Goal: Task Accomplishment & Management: Manage account settings

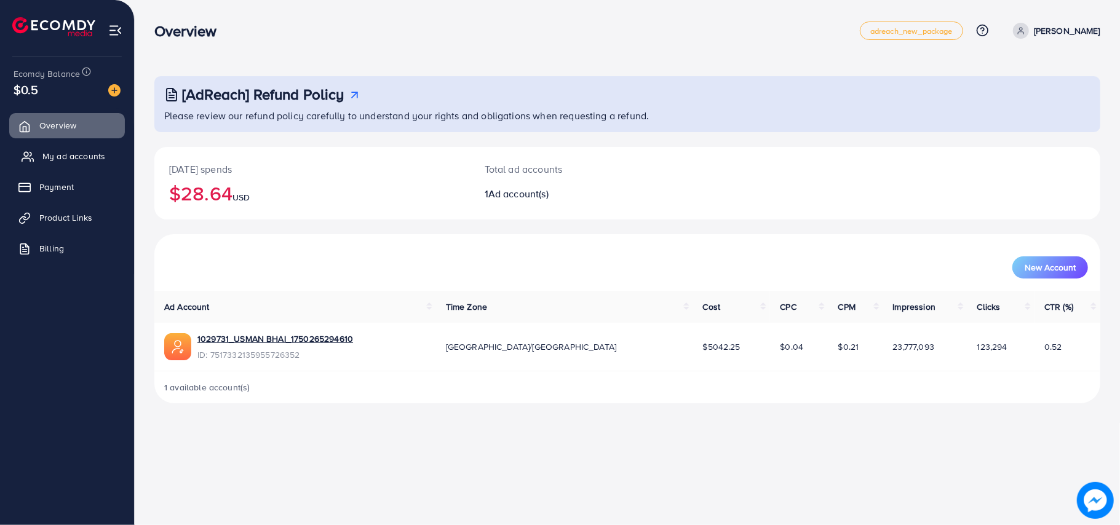
click at [58, 153] on span "My ad accounts" at bounding box center [73, 156] width 63 height 12
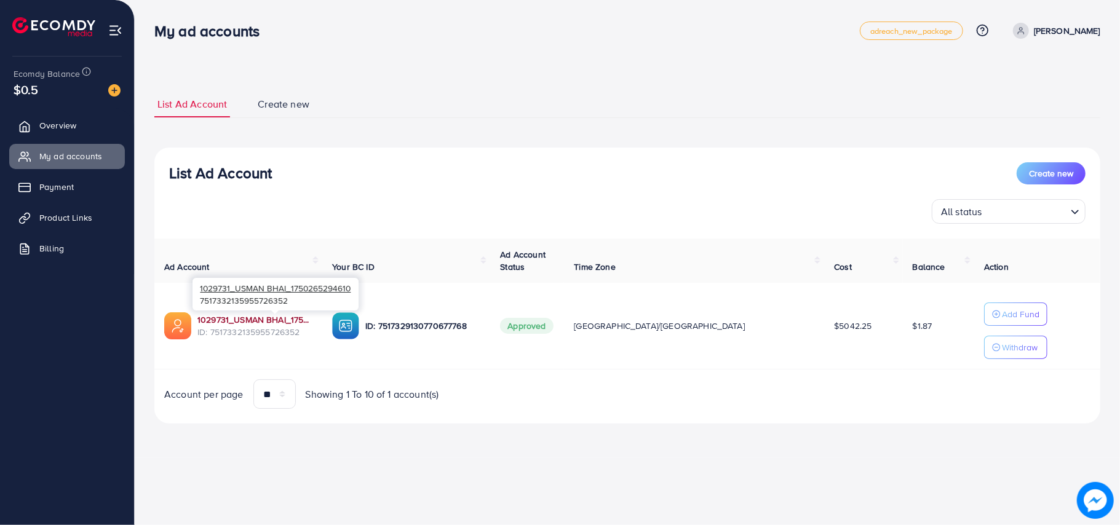
click at [304, 319] on link "1029731_USMAN BHAI_1750265294610" at bounding box center [254, 320] width 115 height 12
